Goal: Information Seeking & Learning: Learn about a topic

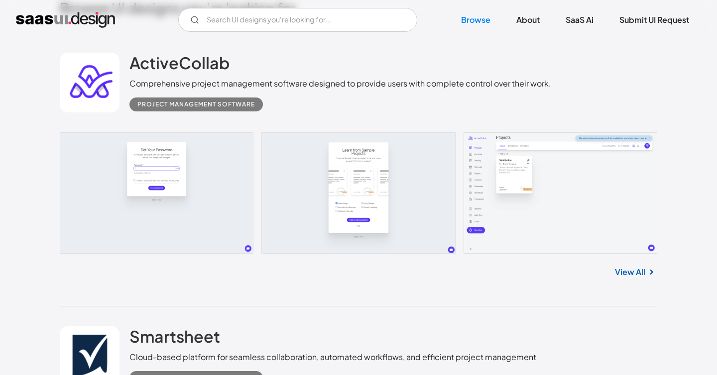
scroll to position [270, 0]
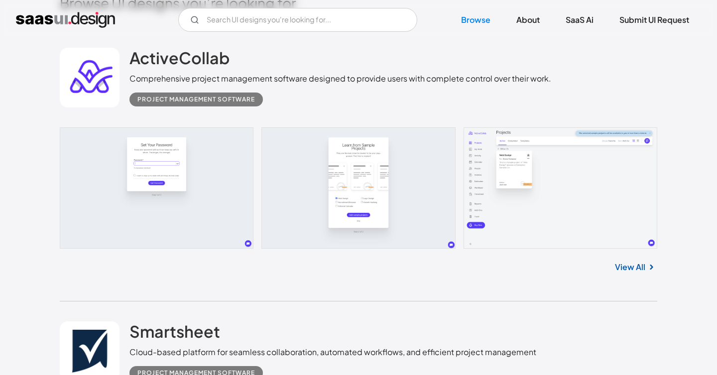
click at [637, 268] on link "View All" at bounding box center [630, 267] width 30 height 12
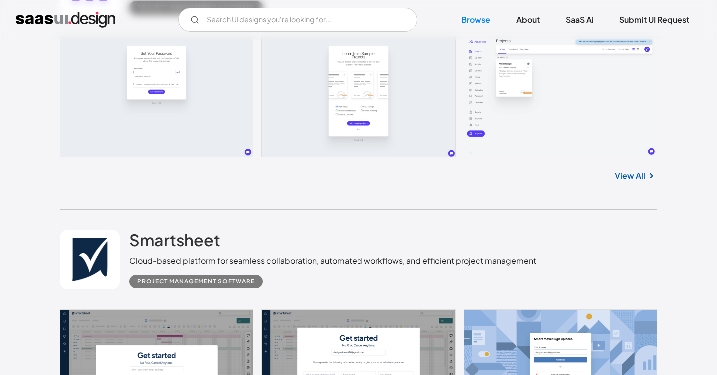
scroll to position [486, 0]
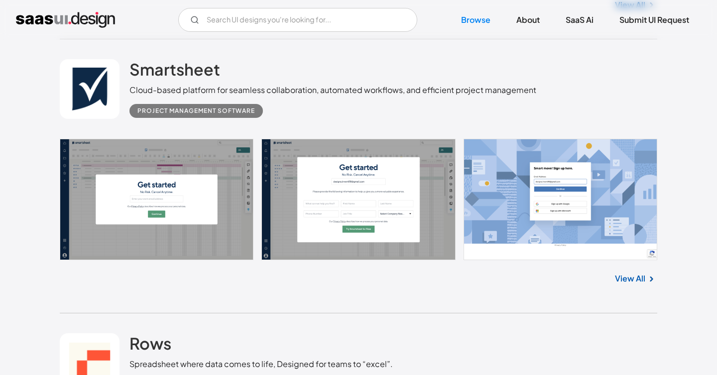
scroll to position [533, 0]
click at [636, 275] on link "View All" at bounding box center [630, 278] width 30 height 12
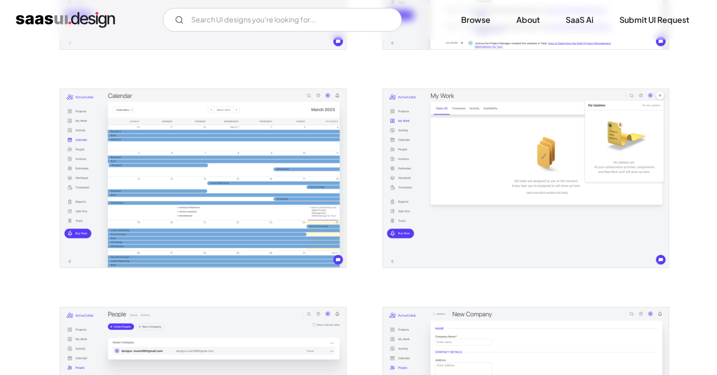
scroll to position [1016, 0]
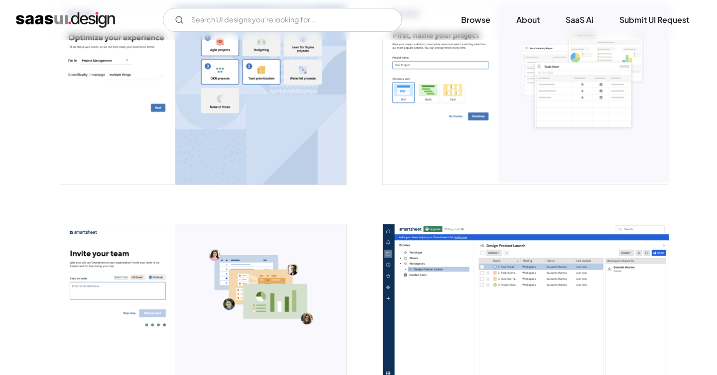
scroll to position [1101, 0]
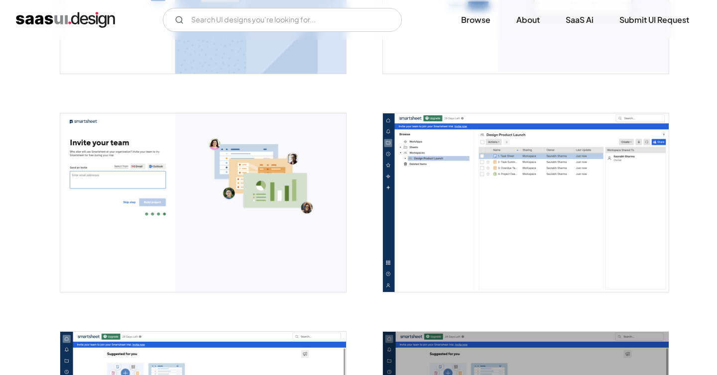
scroll to position [1299, 0]
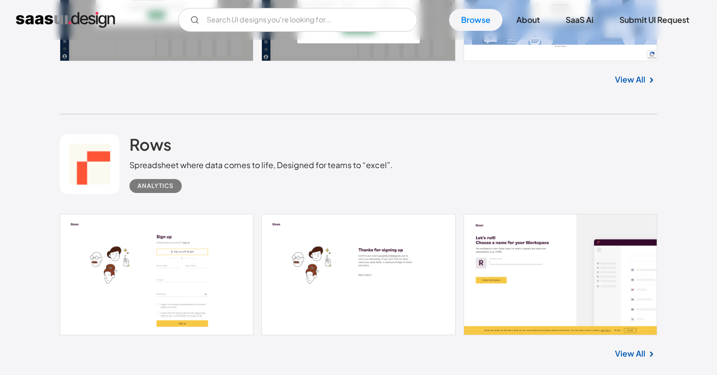
scroll to position [754, 0]
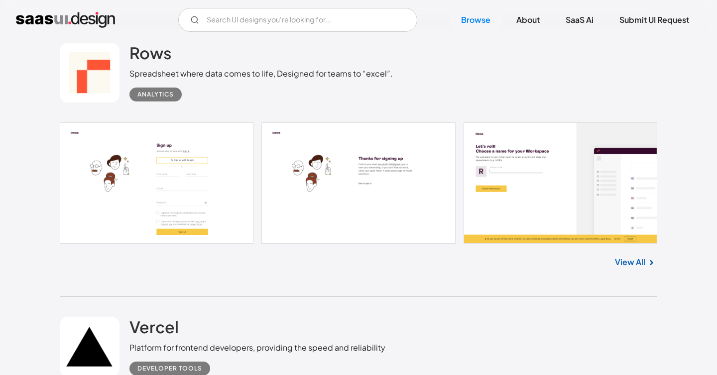
scroll to position [814, 0]
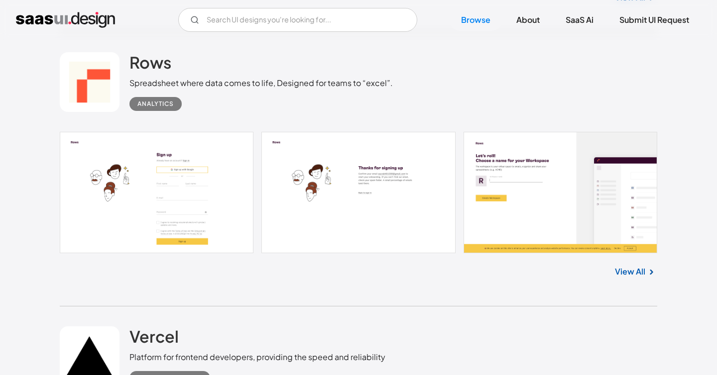
click at [635, 274] on link "View All" at bounding box center [630, 272] width 30 height 12
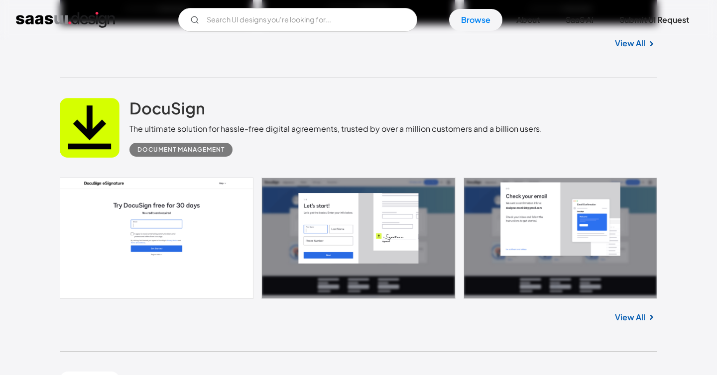
scroll to position [1322, 0]
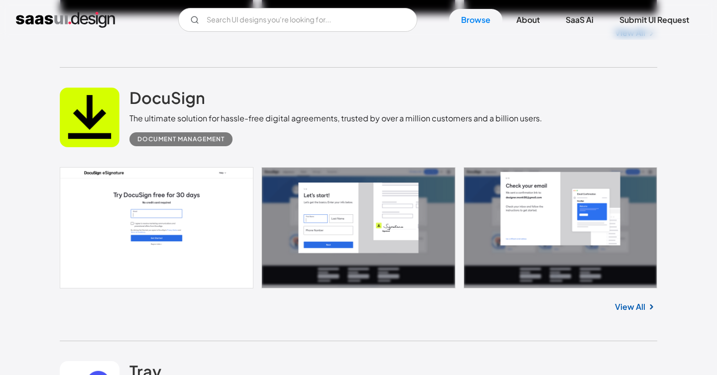
click at [633, 314] on div "View All" at bounding box center [358, 305] width 597 height 33
click at [627, 309] on link "View All" at bounding box center [630, 307] width 30 height 12
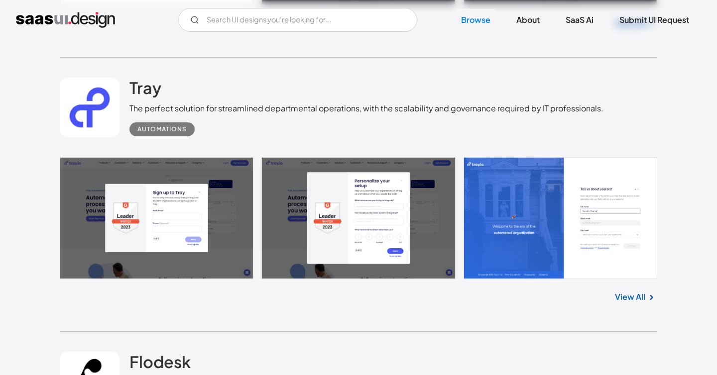
scroll to position [1664, 0]
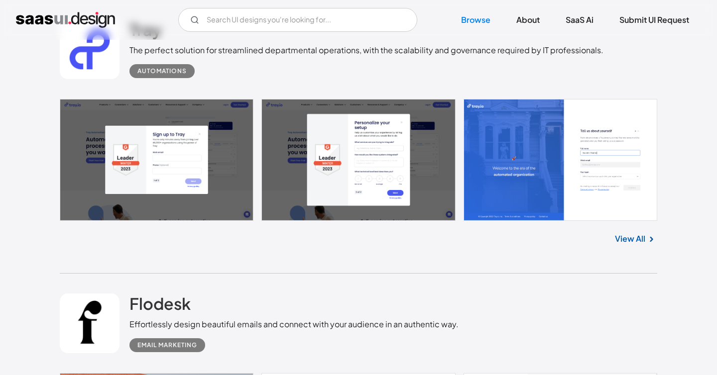
click at [622, 242] on link "View All" at bounding box center [630, 239] width 30 height 12
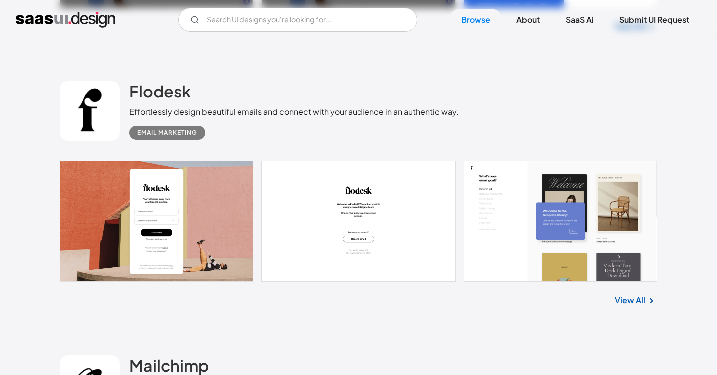
scroll to position [1922, 0]
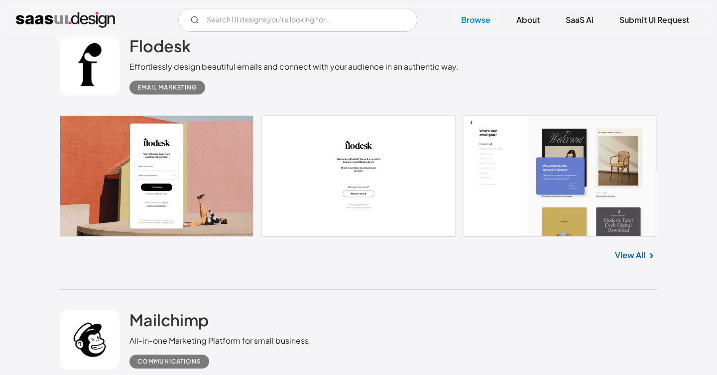
click at [639, 253] on link "View All" at bounding box center [630, 255] width 30 height 12
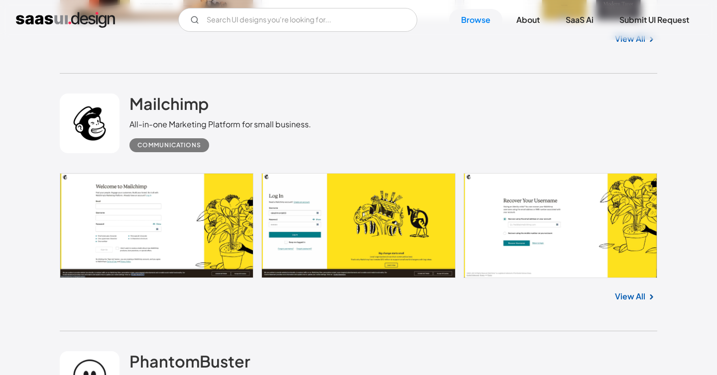
scroll to position [2137, 0]
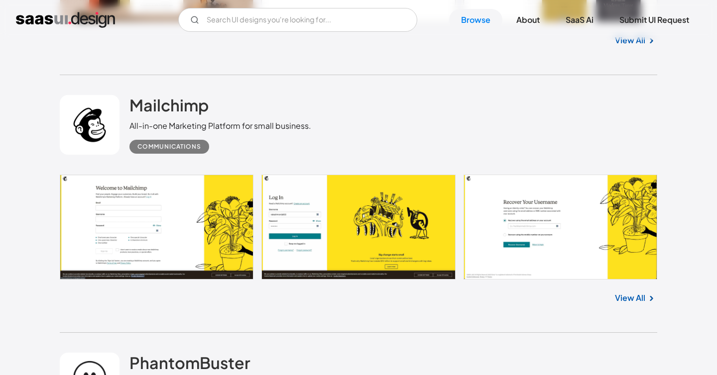
click at [647, 301] on img at bounding box center [651, 299] width 12 height 12
click at [631, 298] on link "View All" at bounding box center [630, 298] width 30 height 12
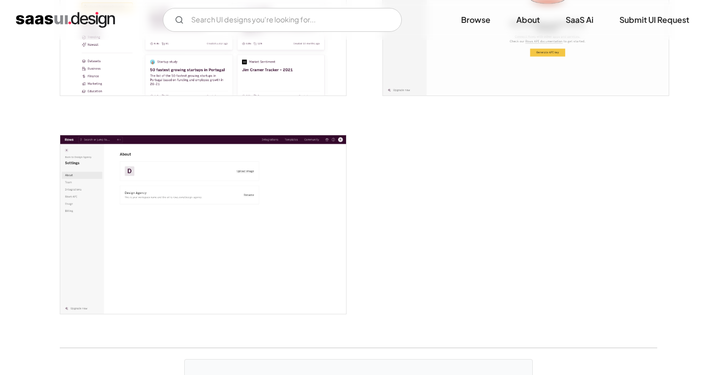
scroll to position [2765, 0]
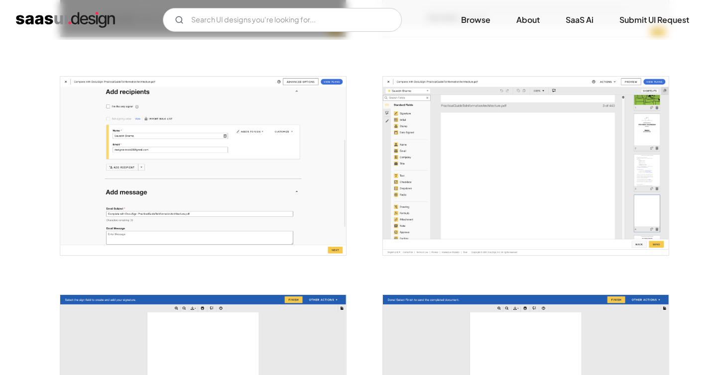
scroll to position [1250, 0]
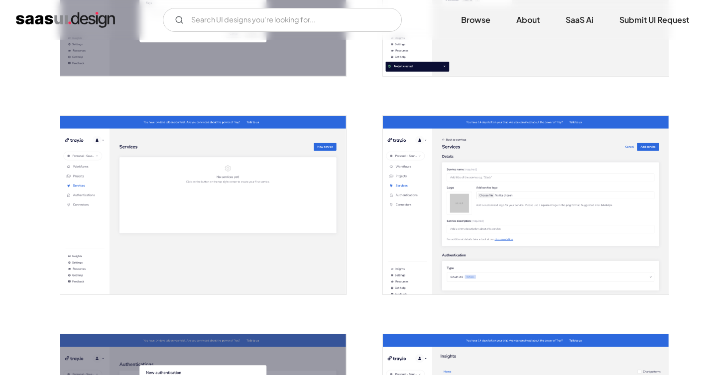
scroll to position [1648, 0]
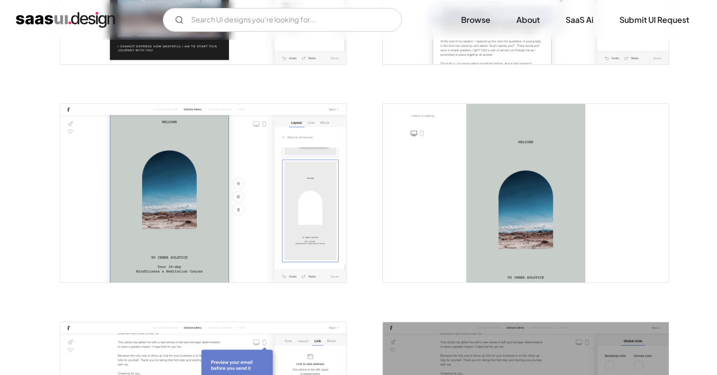
scroll to position [1004, 0]
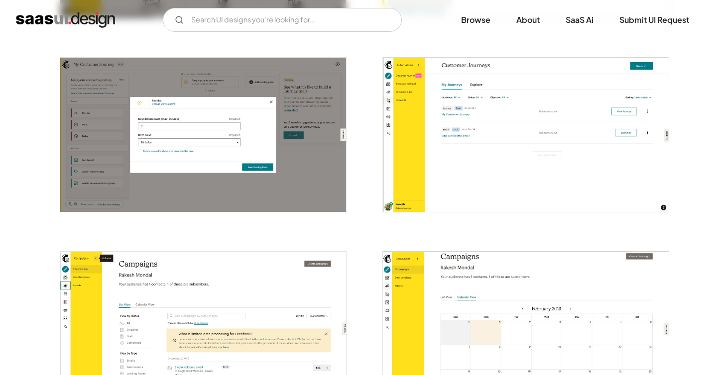
scroll to position [1133, 0]
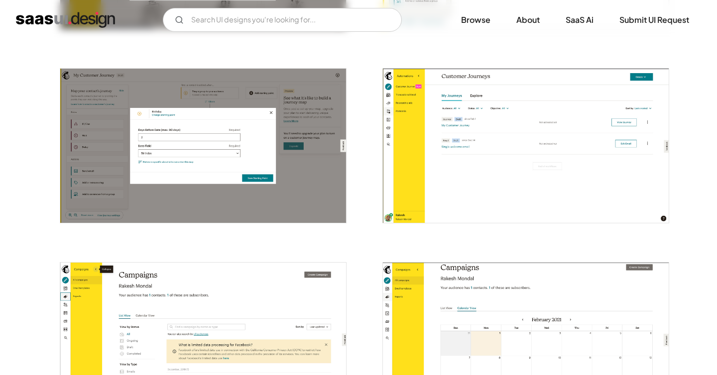
click at [419, 113] on img "open lightbox" at bounding box center [526, 146] width 286 height 154
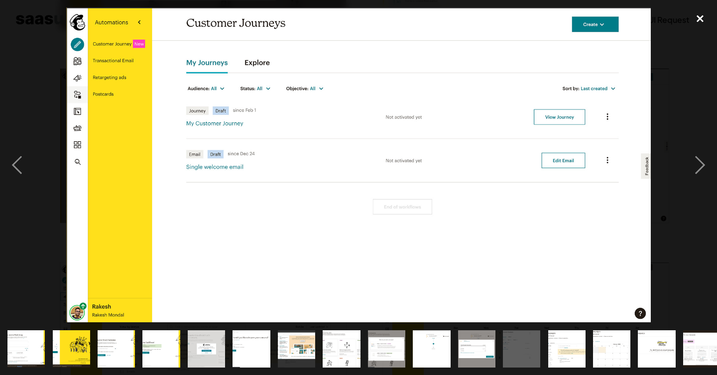
click at [698, 15] on div "close lightbox" at bounding box center [700, 18] width 34 height 22
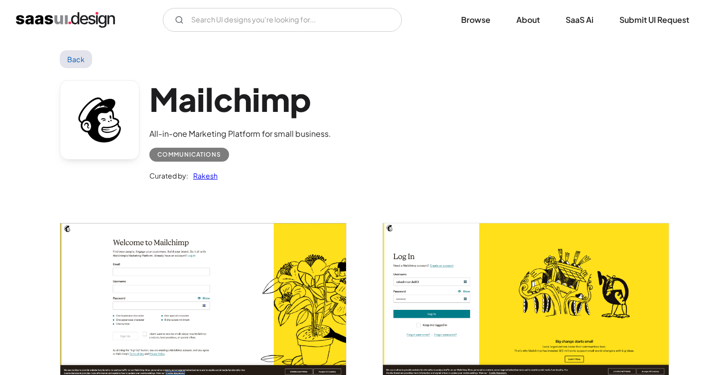
scroll to position [0, 0]
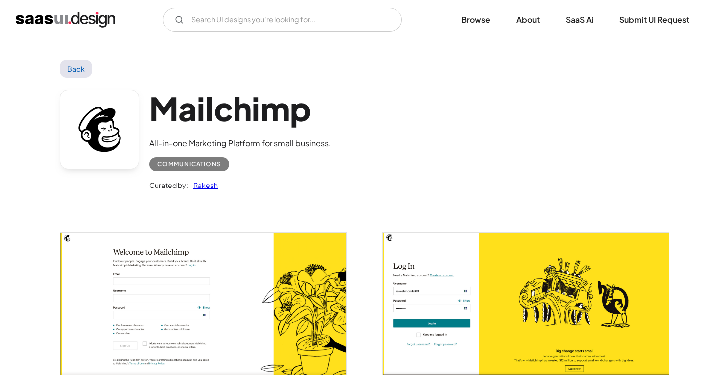
click at [357, 184] on div "Mailchimp All-in-one Marketing Platform for small business. Communications Cura…" at bounding box center [358, 143] width 597 height 130
